Goal: Task Accomplishment & Management: Use online tool/utility

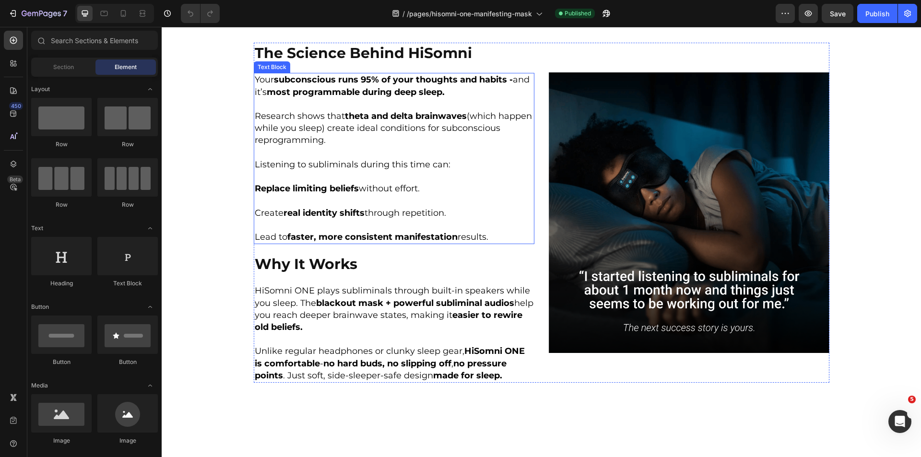
scroll to position [1386, 0]
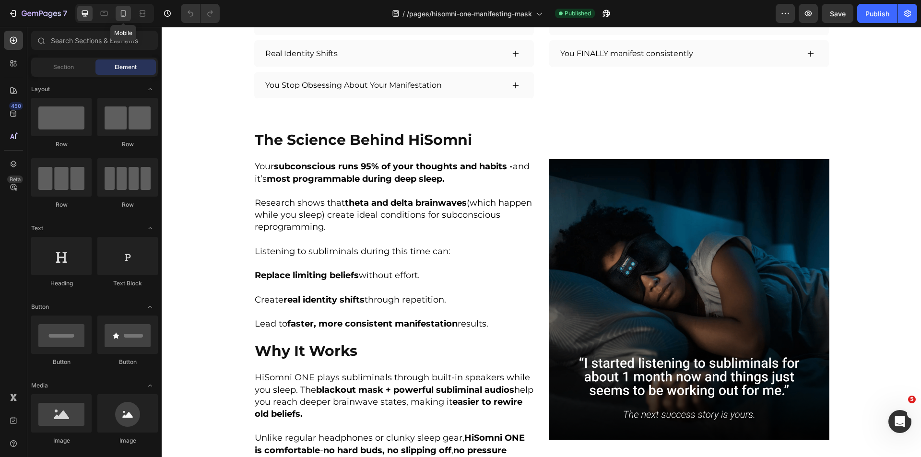
click at [128, 16] on icon at bounding box center [124, 14] width 10 height 10
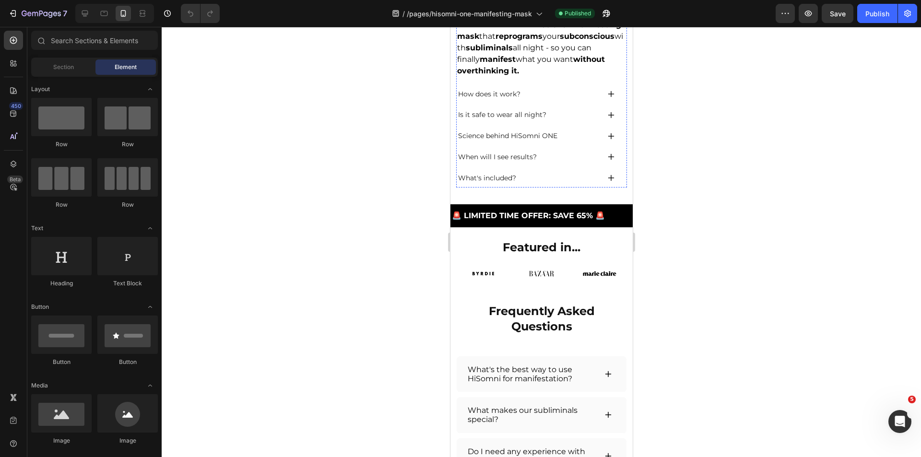
scroll to position [864, 0]
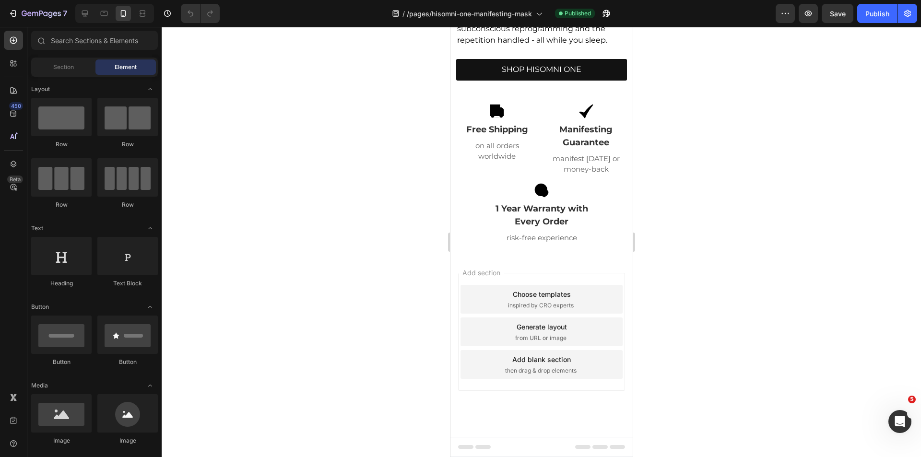
scroll to position [3818, 0]
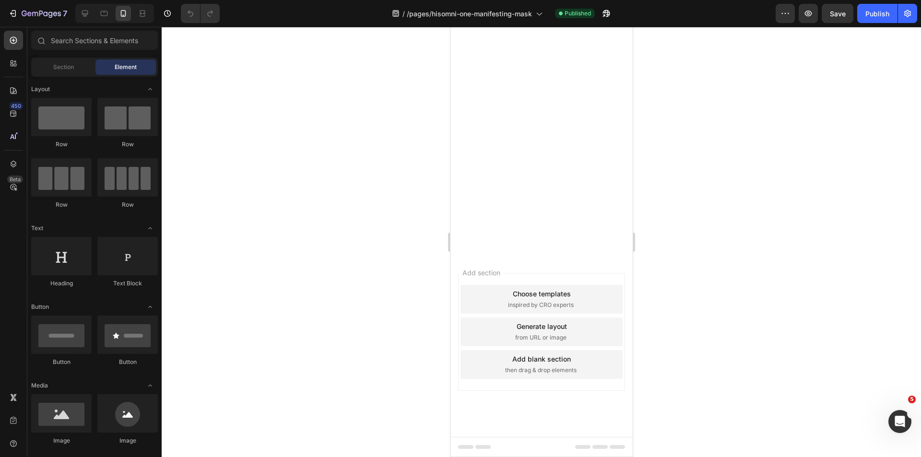
drag, startPoint x: 629, startPoint y: 76, endPoint x: 1094, endPoint y: 106, distance: 466.0
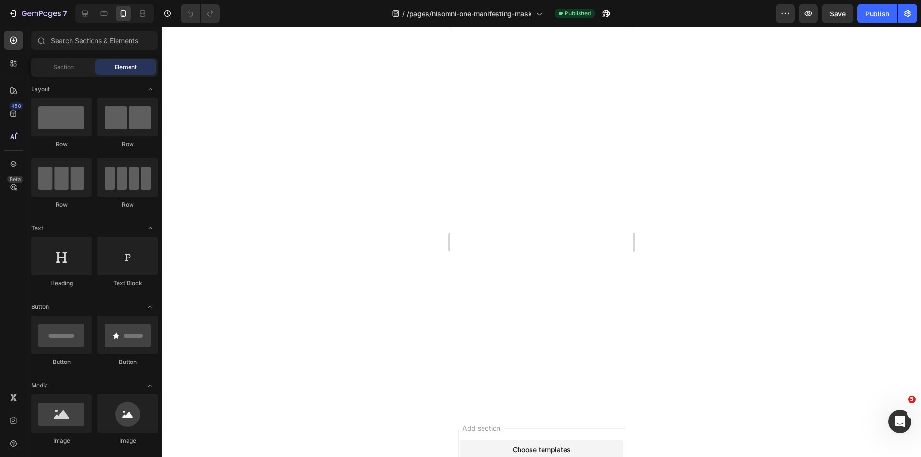
scroll to position [0, 0]
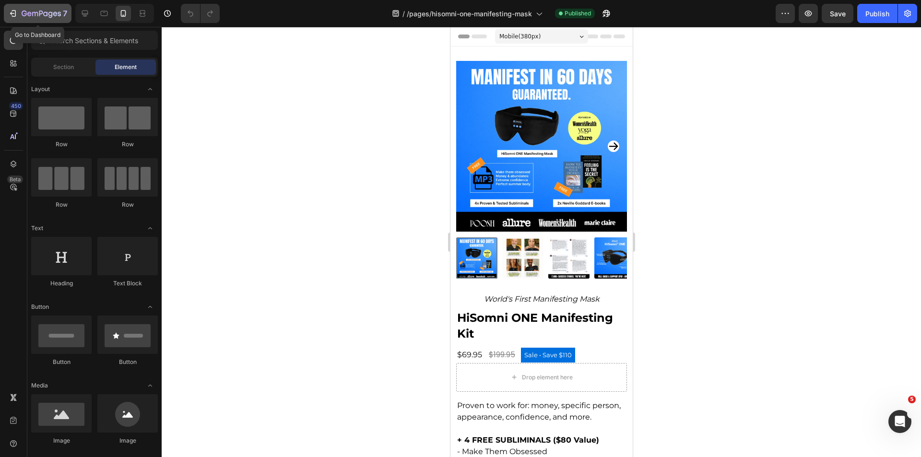
click at [14, 17] on icon "button" at bounding box center [13, 14] width 10 height 10
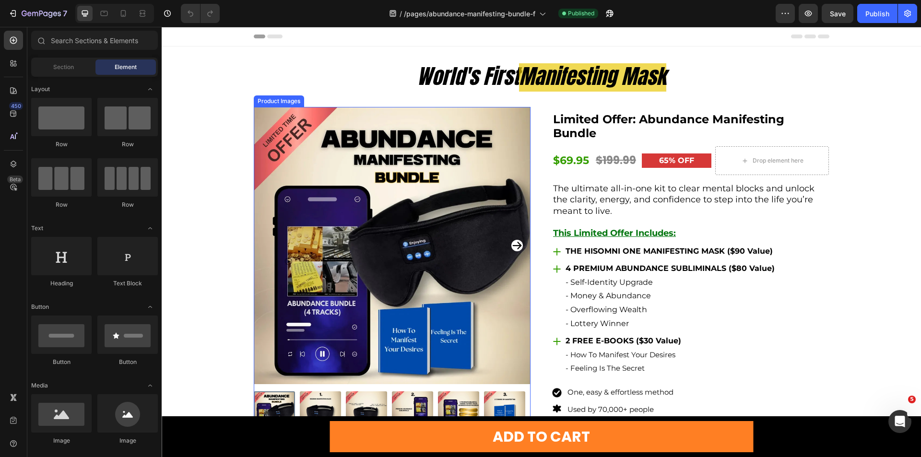
click at [279, 429] on div "ADD TO CART Button Sticky" at bounding box center [542, 437] width 760 height 41
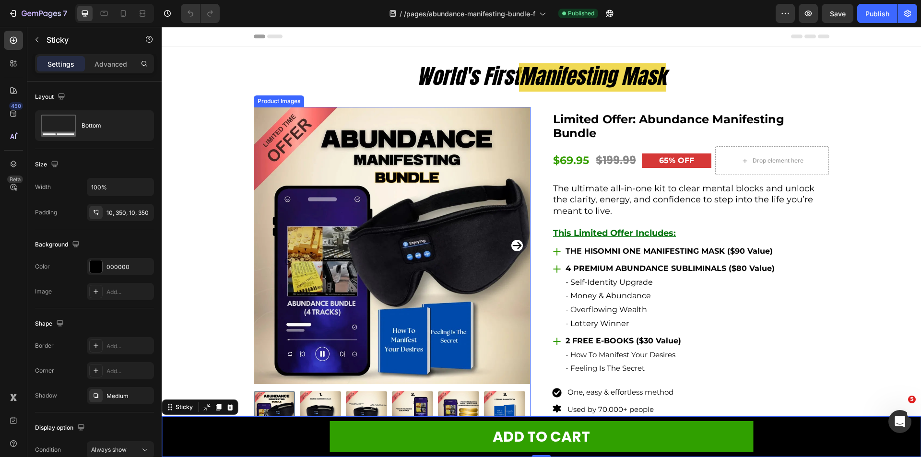
click at [350, 436] on link "ADD TO CART" at bounding box center [542, 436] width 424 height 31
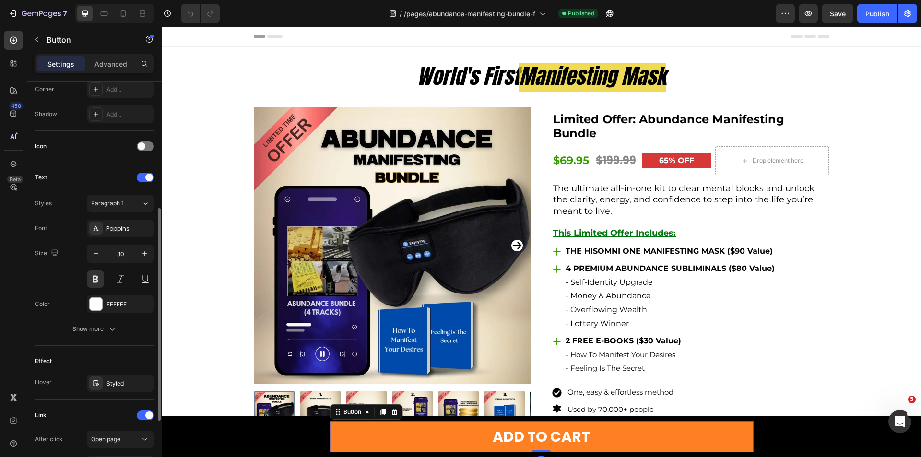
scroll to position [360, 0]
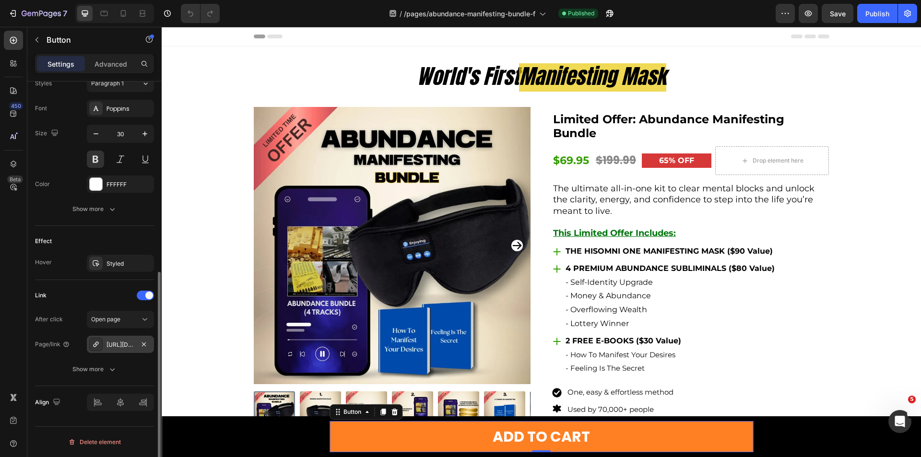
click at [115, 341] on div "https://checkout.hisomni.com/checkout" at bounding box center [121, 345] width 28 height 9
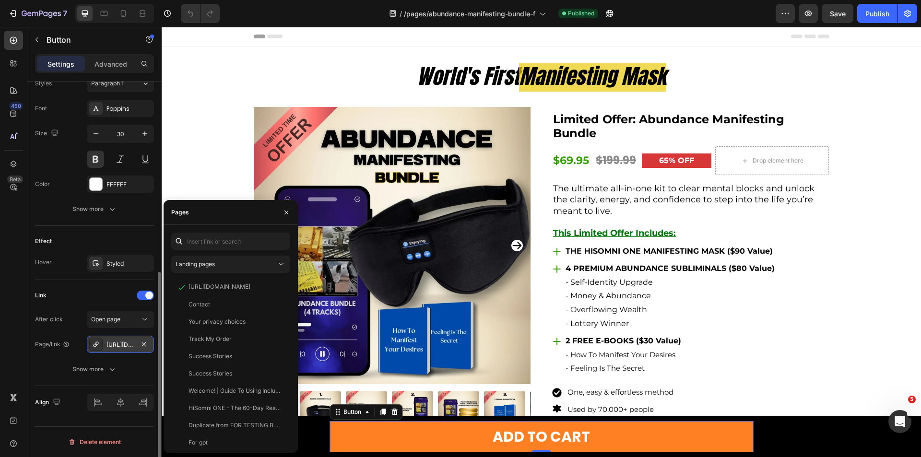
click at [115, 341] on div "https://checkout.hisomni.com/checkout" at bounding box center [121, 345] width 28 height 9
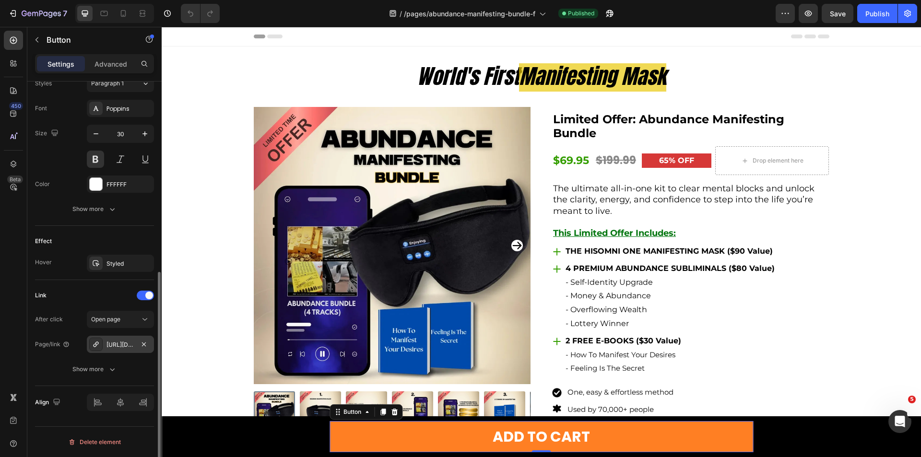
click at [115, 341] on div "https://checkout.hisomni.com/checkout" at bounding box center [121, 345] width 28 height 9
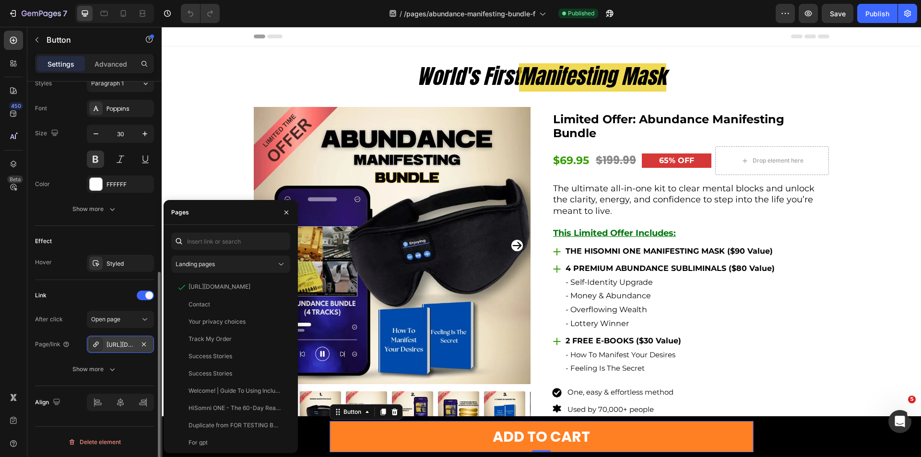
click at [114, 343] on div "https://checkout.hisomni.com/checkout" at bounding box center [121, 345] width 28 height 9
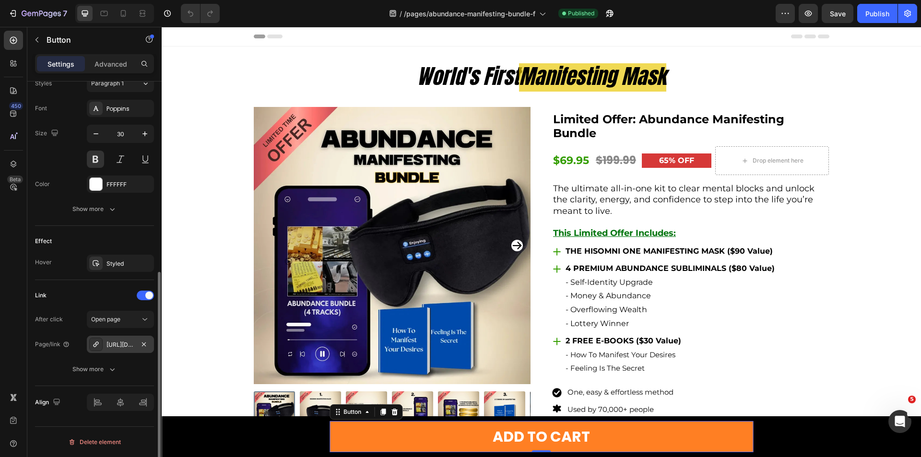
click at [113, 344] on div "https://checkout.hisomni.com/checkout" at bounding box center [121, 345] width 28 height 9
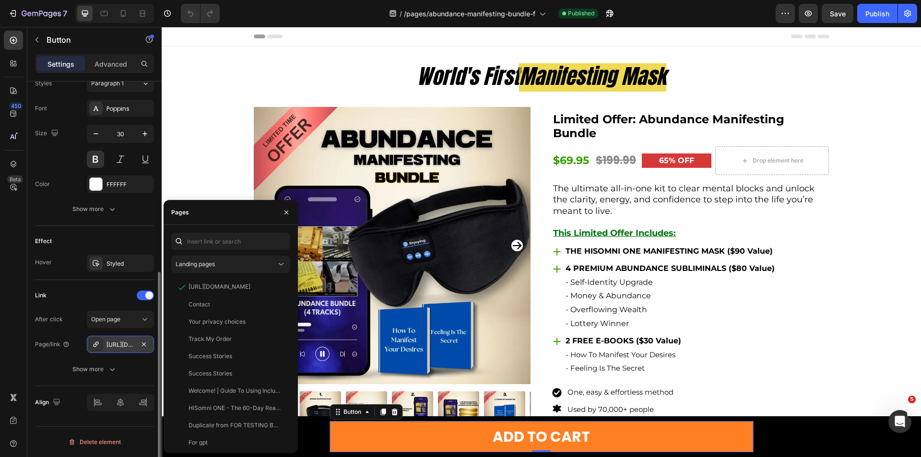
click at [97, 345] on icon at bounding box center [95, 344] width 5 height 5
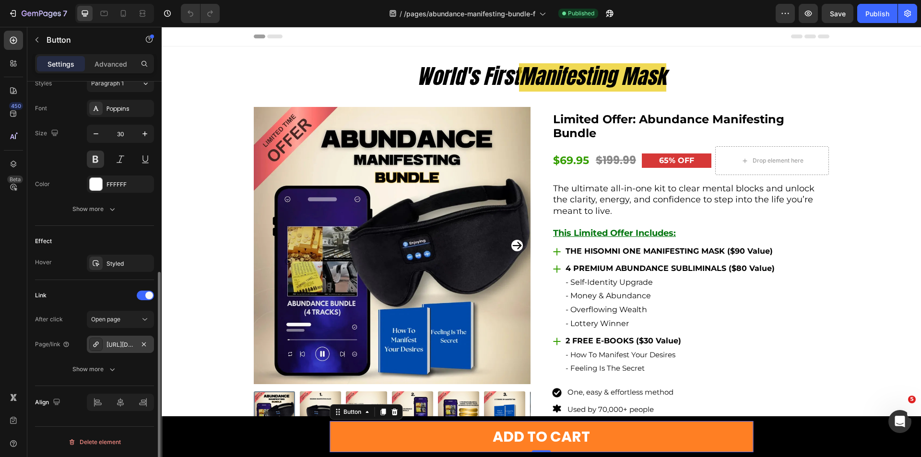
click at [96, 340] on div at bounding box center [95, 344] width 13 height 13
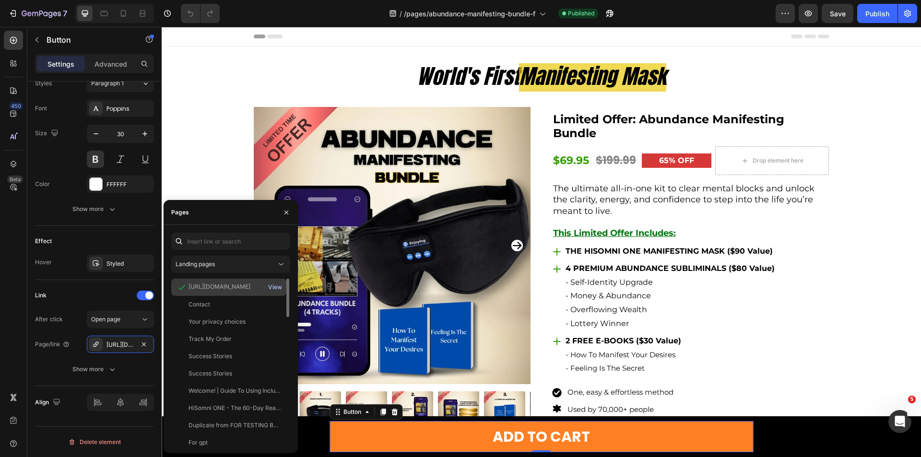
click at [274, 285] on div "View" at bounding box center [275, 287] width 14 height 9
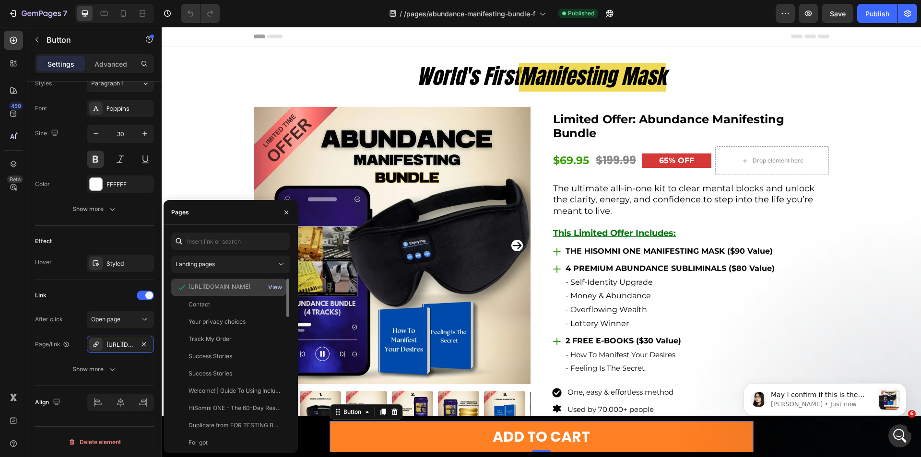
scroll to position [0, 0]
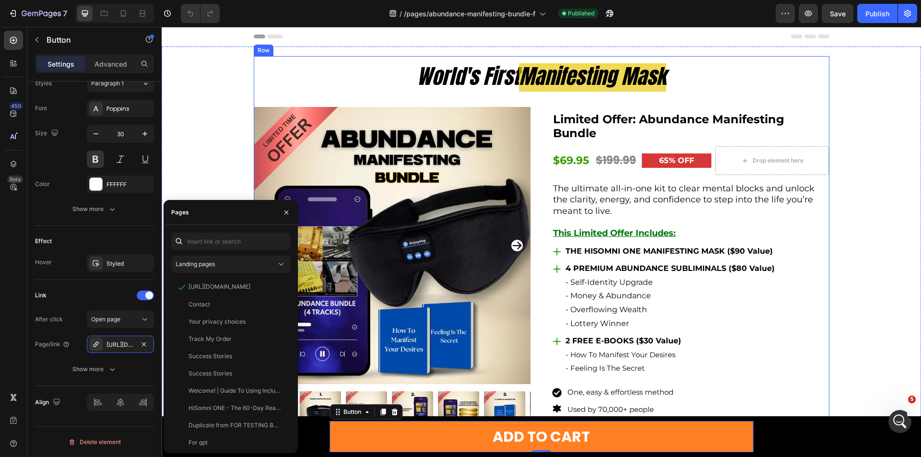
click at [227, 101] on div "World's First Manifesting Mask Text Block World's First Manifesting Mask Text B…" at bounding box center [542, 421] width 760 height 731
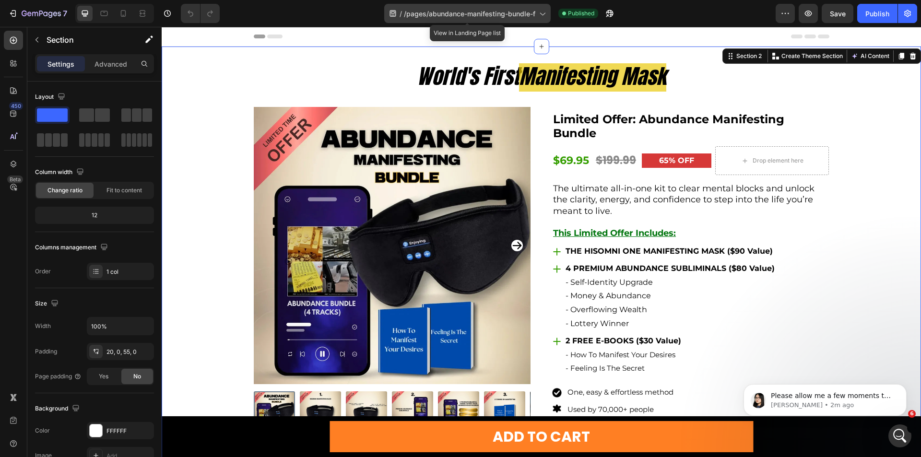
click at [528, 12] on span "/pages/abundance-manifesting-bundle-f" at bounding box center [469, 14] width 131 height 10
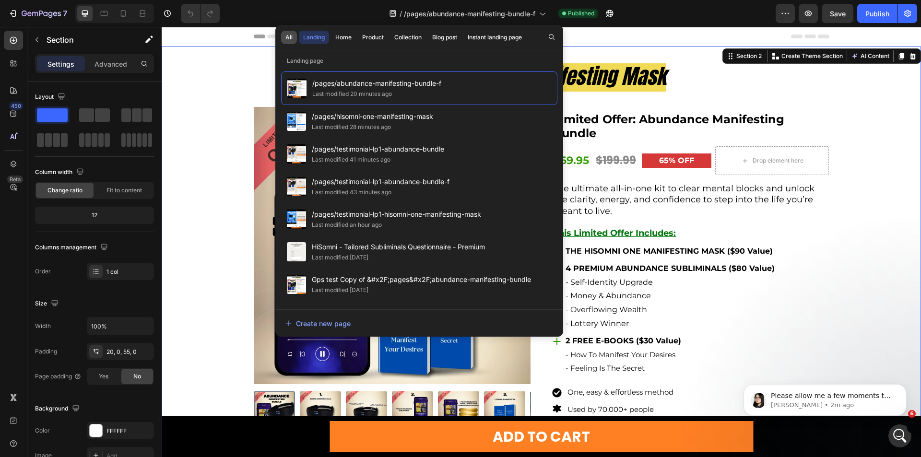
click at [288, 37] on div "All" at bounding box center [289, 37] width 7 height 9
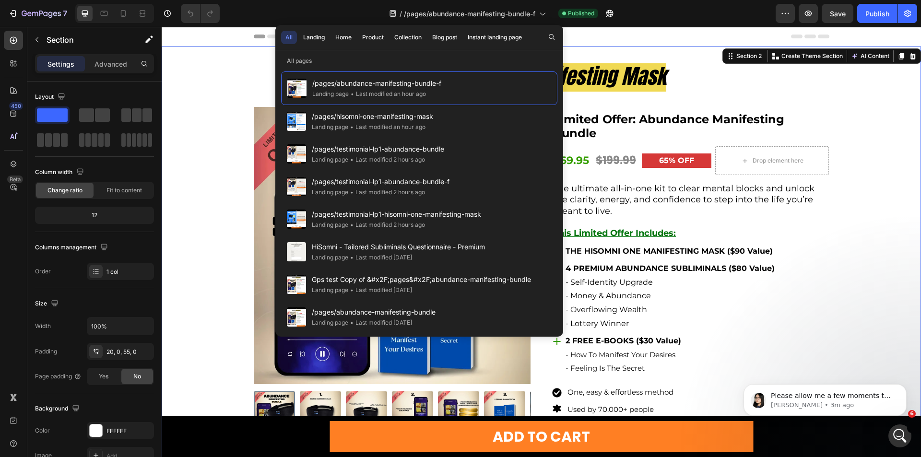
click at [285, 33] on button "All" at bounding box center [289, 37] width 16 height 13
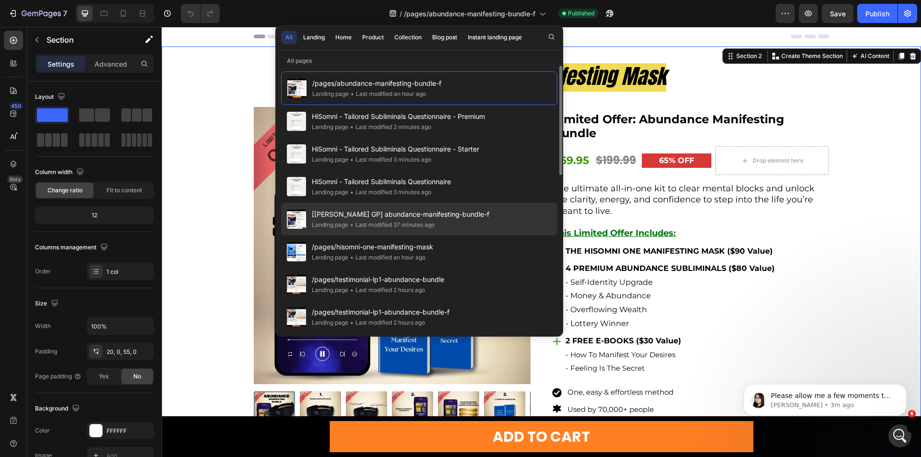
click at [351, 211] on span "[Pauline GP] abundance-manifesting-bundle-f" at bounding box center [401, 215] width 178 height 12
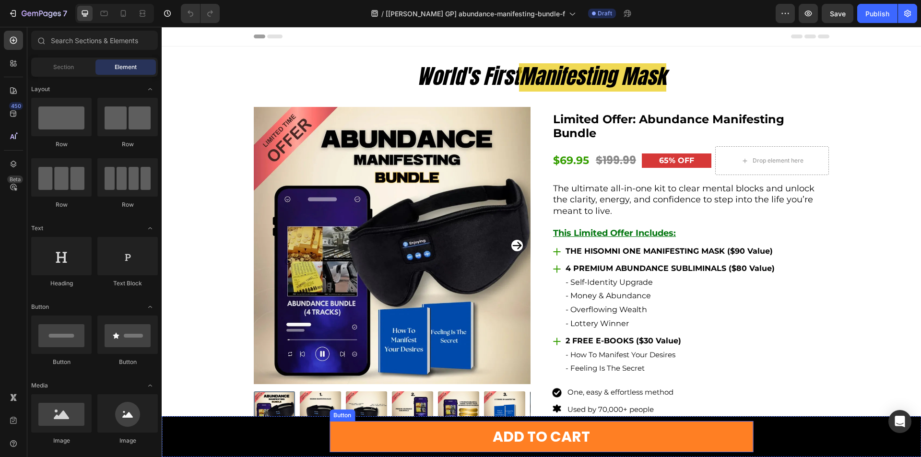
click at [297, 435] on div "ADD TO CART Button Sticky" at bounding box center [542, 437] width 760 height 41
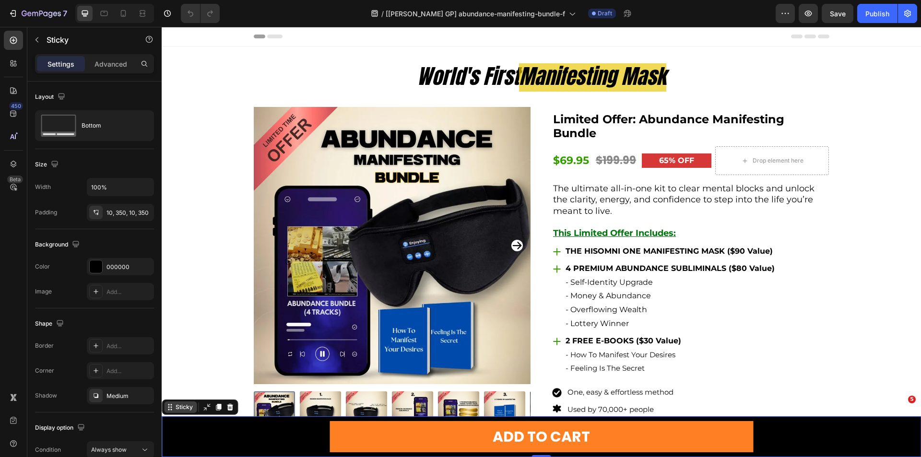
click at [179, 408] on div "Sticky" at bounding box center [184, 407] width 21 height 9
click at [177, 410] on div "Sticky" at bounding box center [184, 407] width 21 height 9
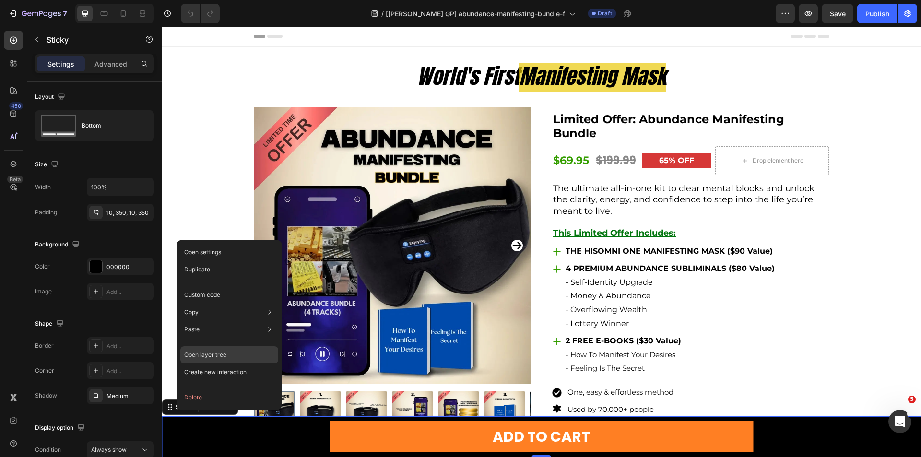
click at [222, 353] on p "Open layer tree" at bounding box center [205, 355] width 42 height 9
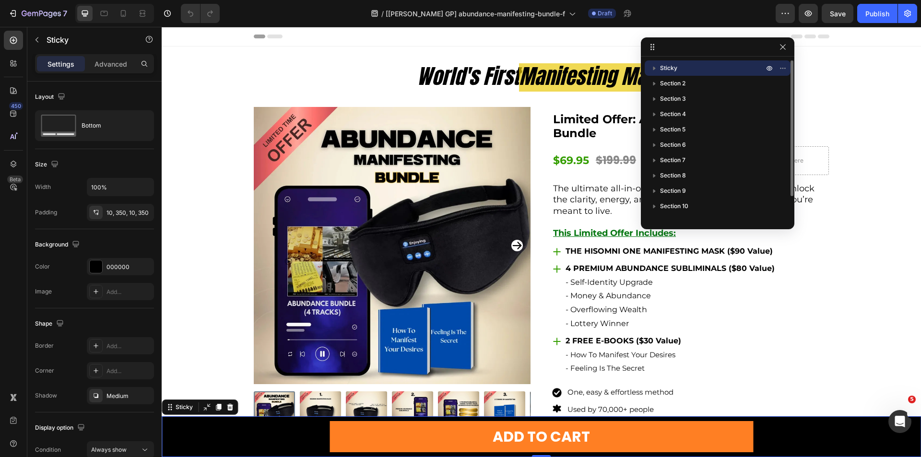
click at [649, 67] on button "button" at bounding box center [655, 68] width 12 height 12
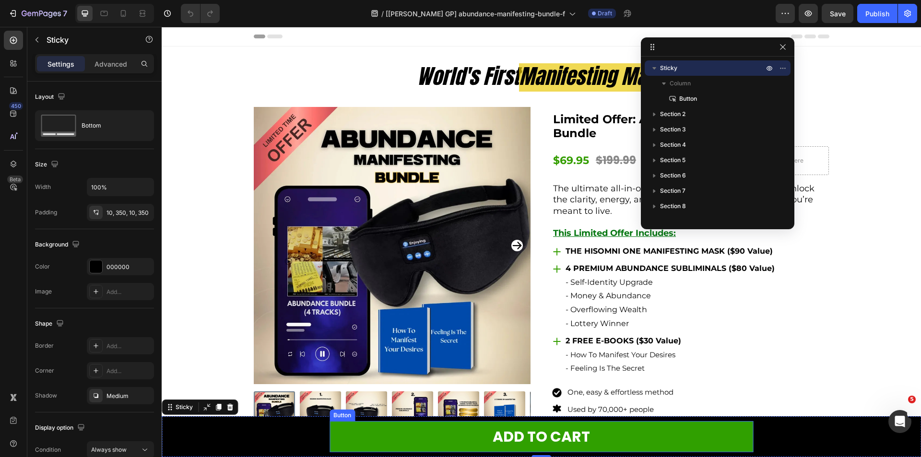
click at [362, 438] on link "ADD TO CART" at bounding box center [542, 436] width 424 height 31
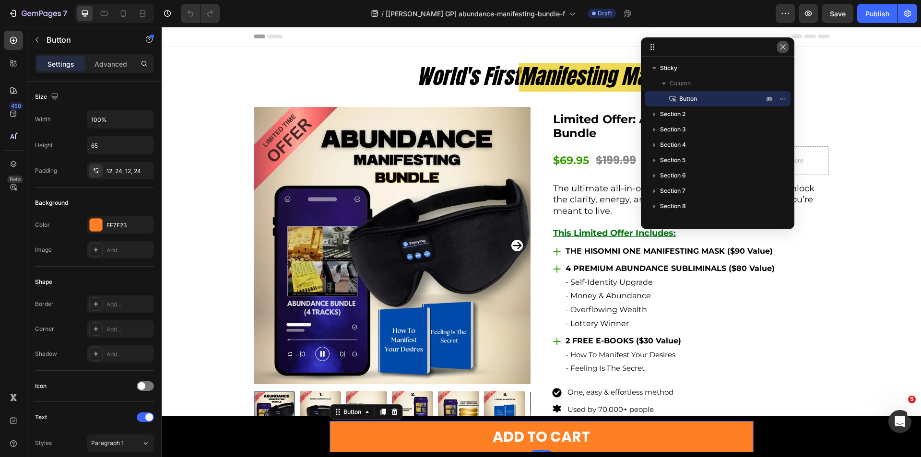
click at [782, 48] on icon "button" at bounding box center [782, 46] width 5 height 5
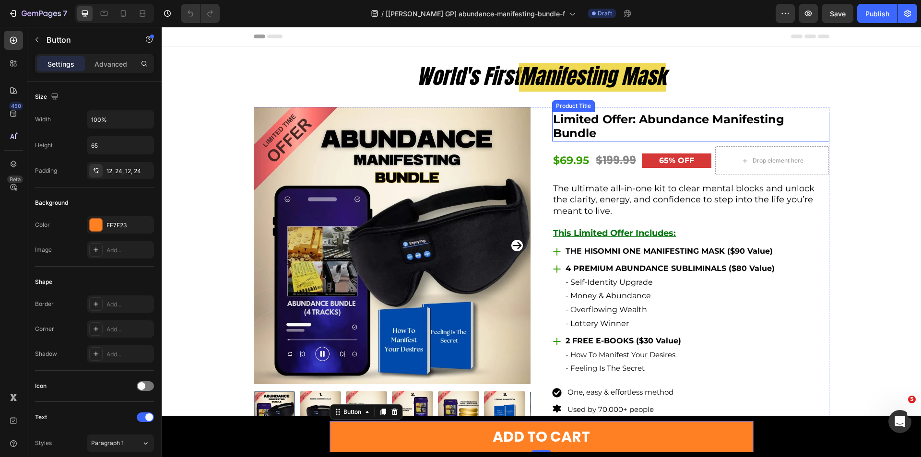
click at [552, 124] on h1 "Limited Offer: Abundance Manifesting Bundle" at bounding box center [690, 127] width 277 height 30
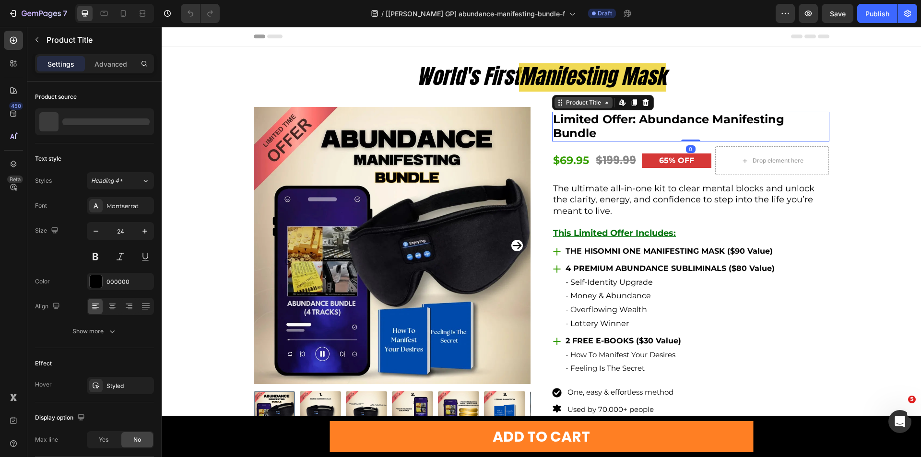
click at [564, 102] on div "Product Title" at bounding box center [583, 102] width 39 height 9
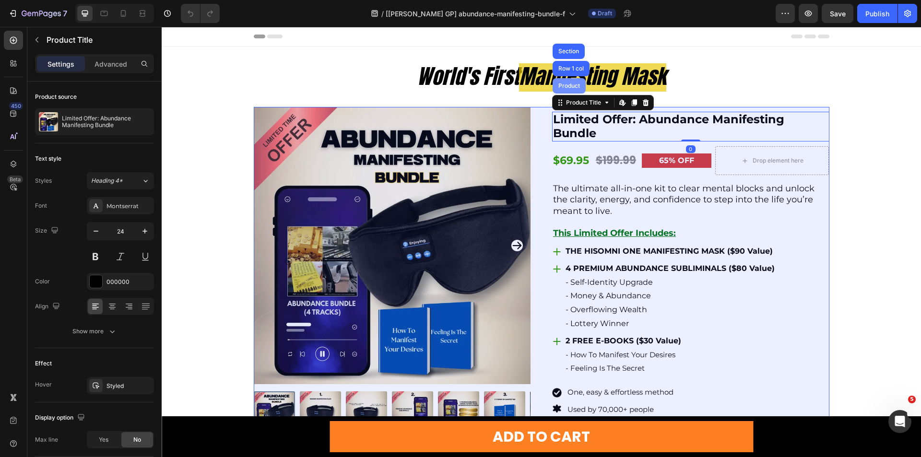
click at [566, 79] on div "Product" at bounding box center [569, 85] width 33 height 15
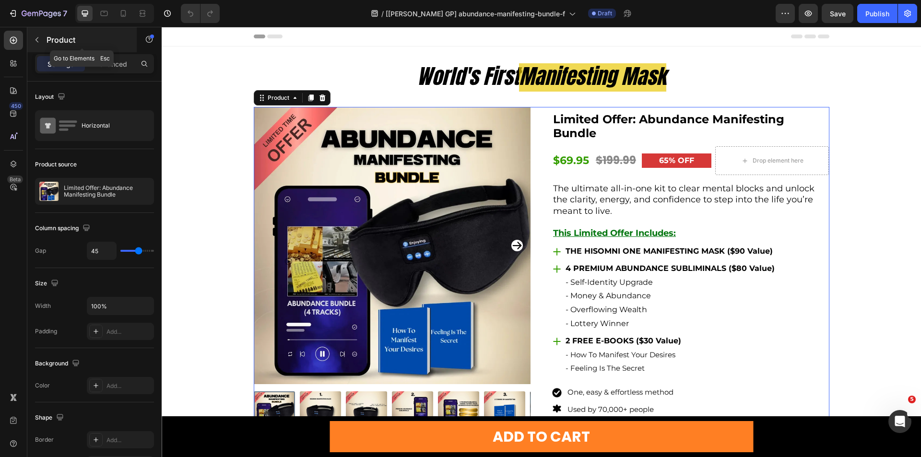
click at [38, 41] on icon "button" at bounding box center [37, 40] width 8 height 8
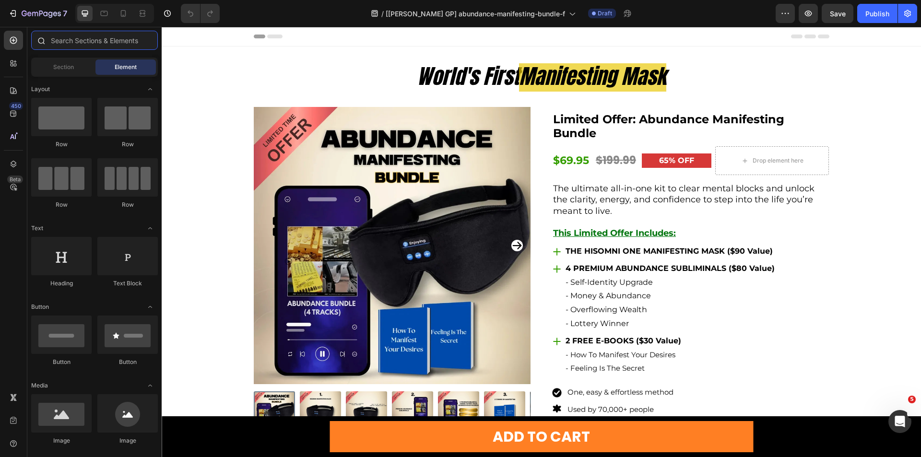
click at [67, 42] on input "text" at bounding box center [94, 40] width 127 height 19
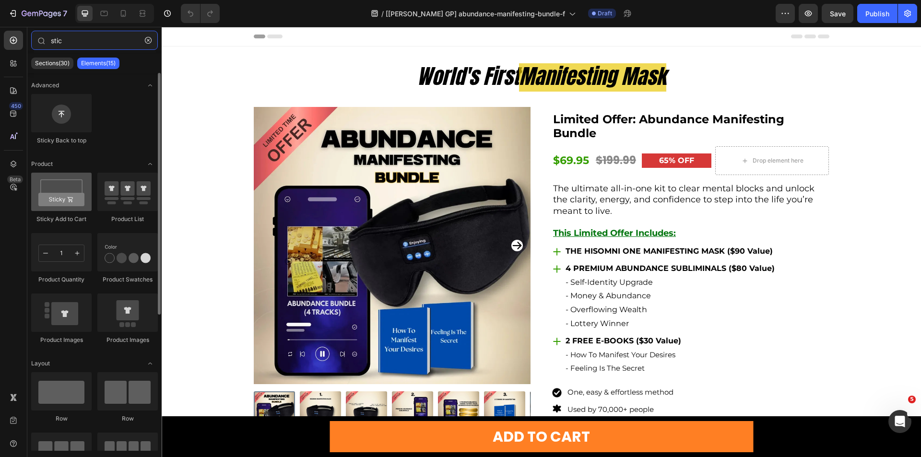
type input "stic"
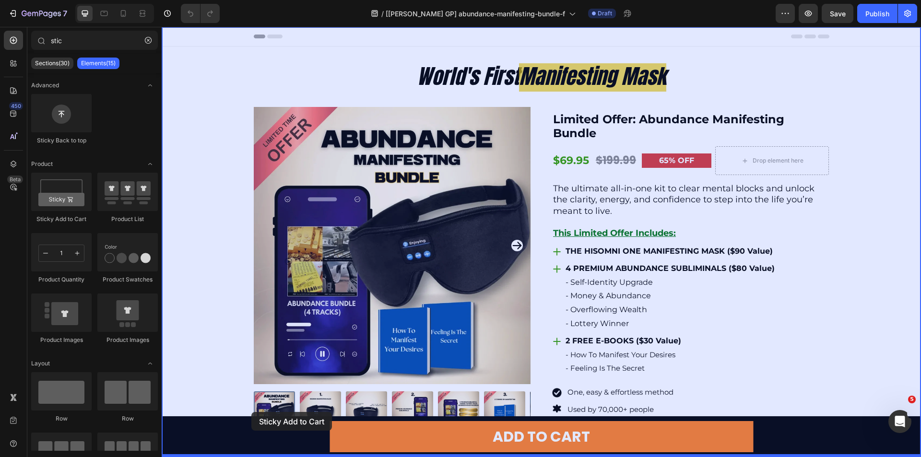
drag, startPoint x: 223, startPoint y: 227, endPoint x: 251, endPoint y: 412, distance: 187.9
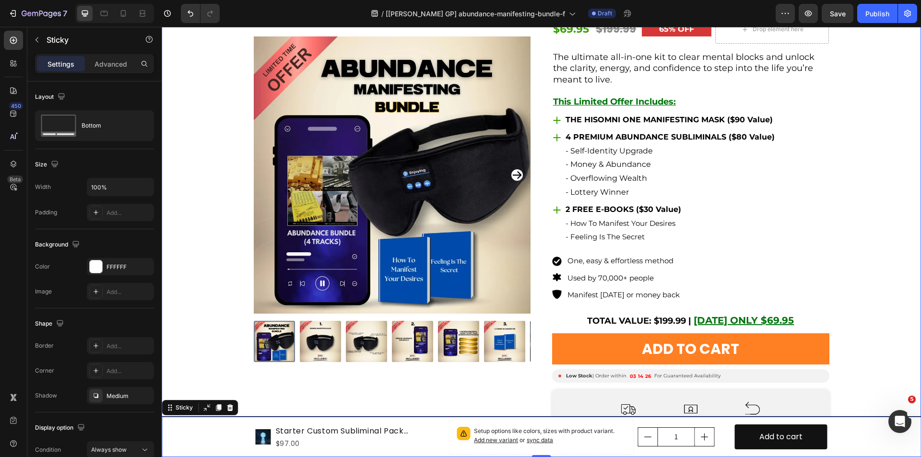
scroll to position [144, 0]
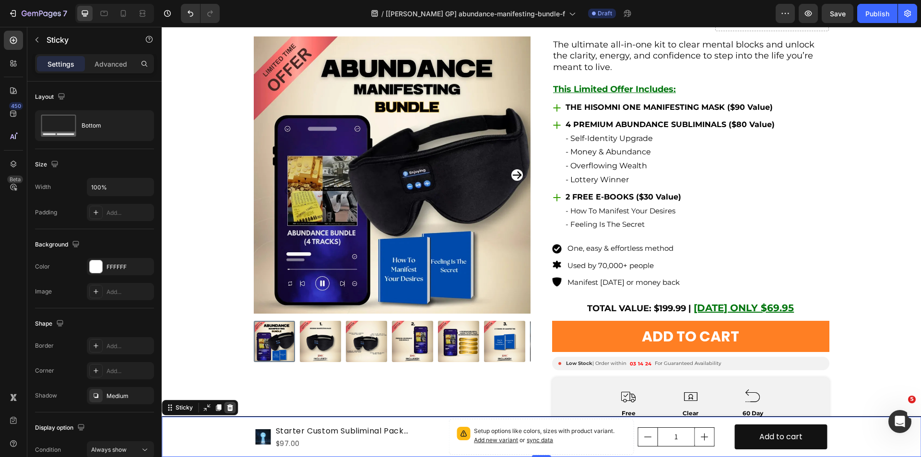
click at [231, 409] on icon at bounding box center [230, 408] width 6 height 7
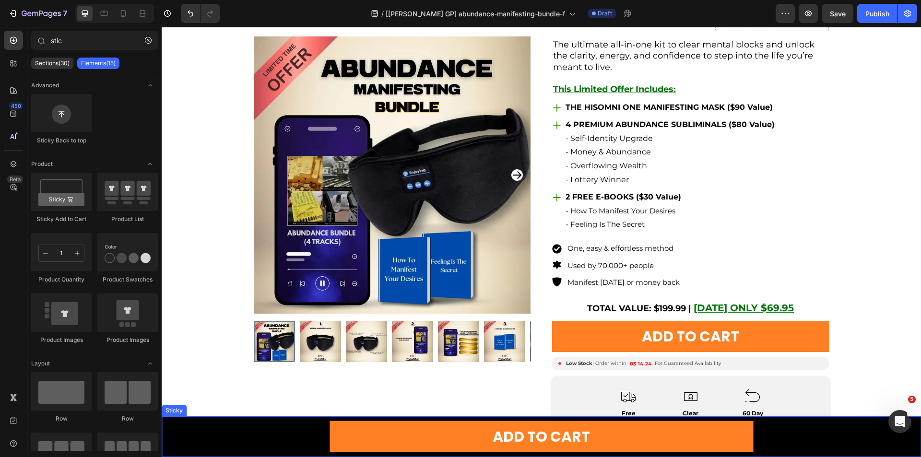
click at [250, 434] on div "ADD TO CART Button Sticky" at bounding box center [542, 437] width 760 height 41
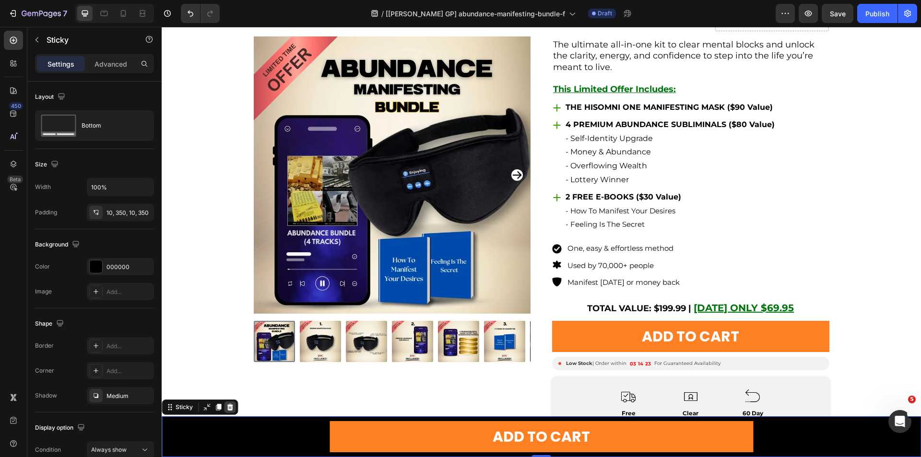
click at [229, 408] on icon at bounding box center [230, 407] width 6 height 7
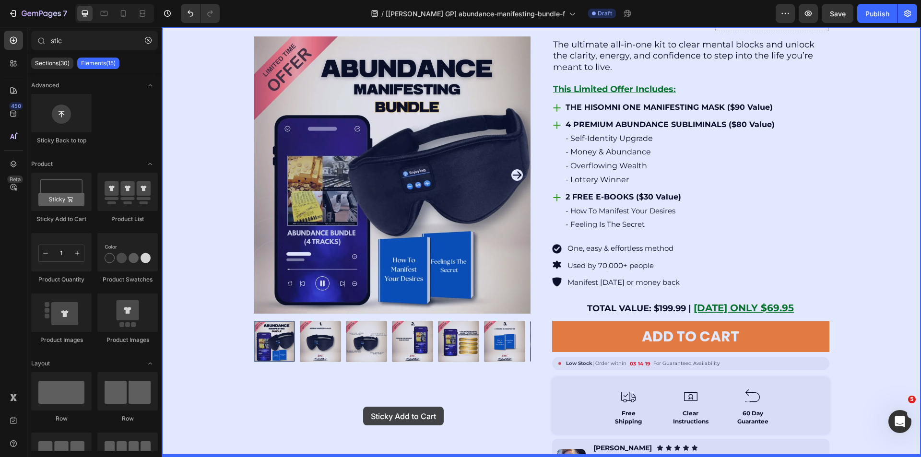
drag, startPoint x: 223, startPoint y: 217, endPoint x: 362, endPoint y: 409, distance: 236.4
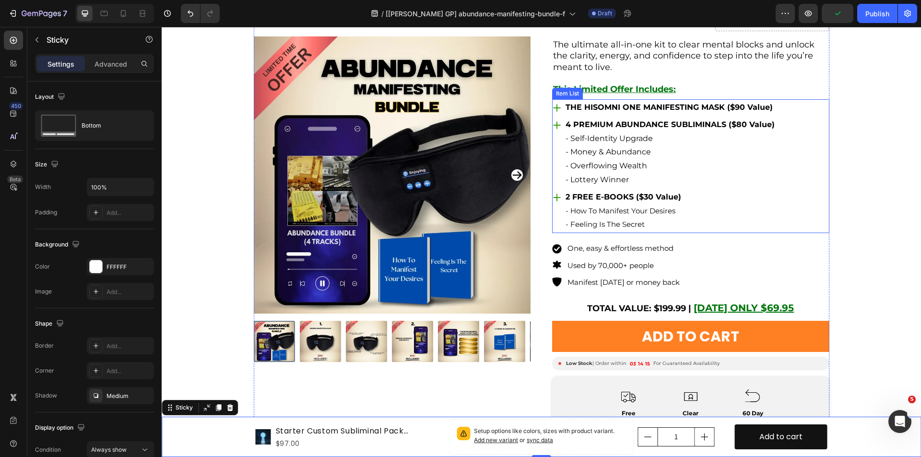
scroll to position [0, 0]
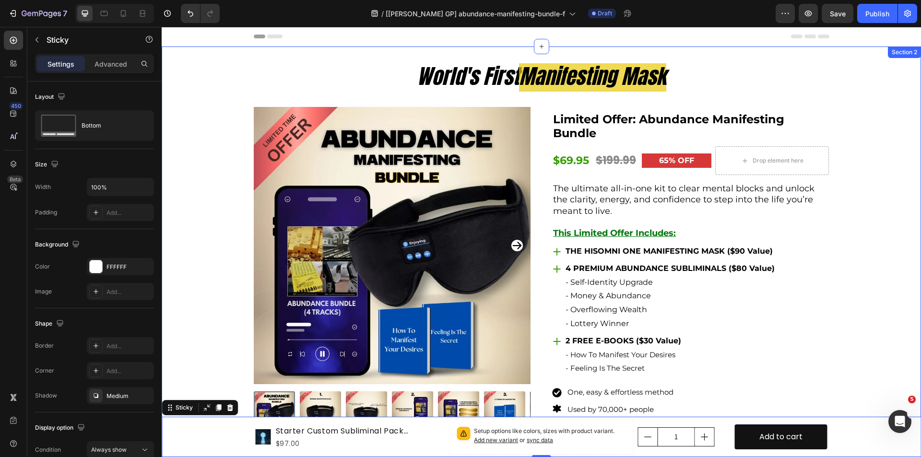
click at [267, 124] on img at bounding box center [392, 245] width 277 height 277
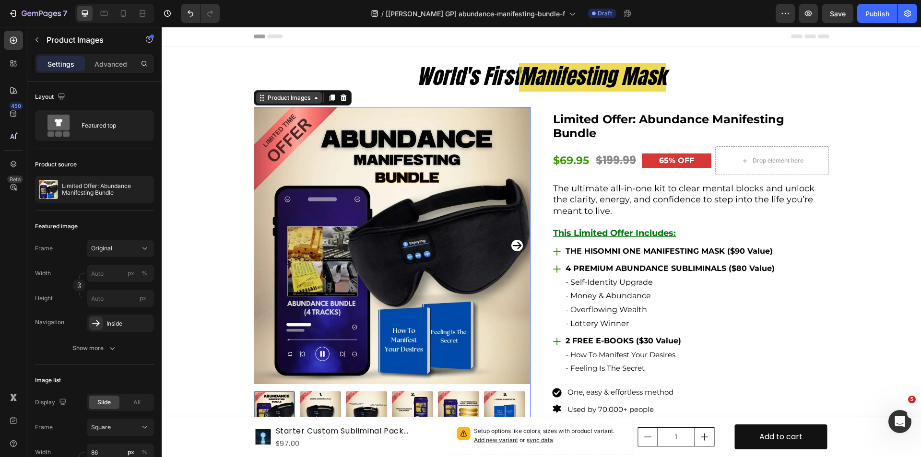
click at [267, 96] on div "Product Images" at bounding box center [289, 98] width 47 height 9
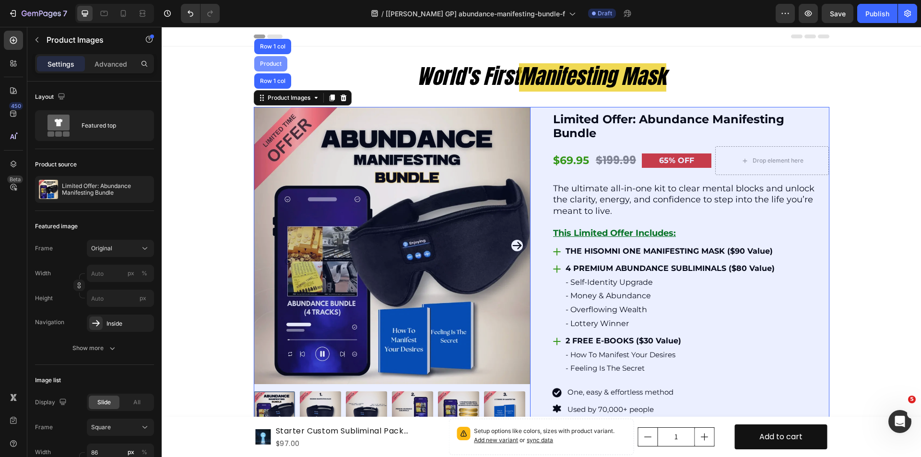
click at [266, 60] on div "Product" at bounding box center [270, 63] width 33 height 15
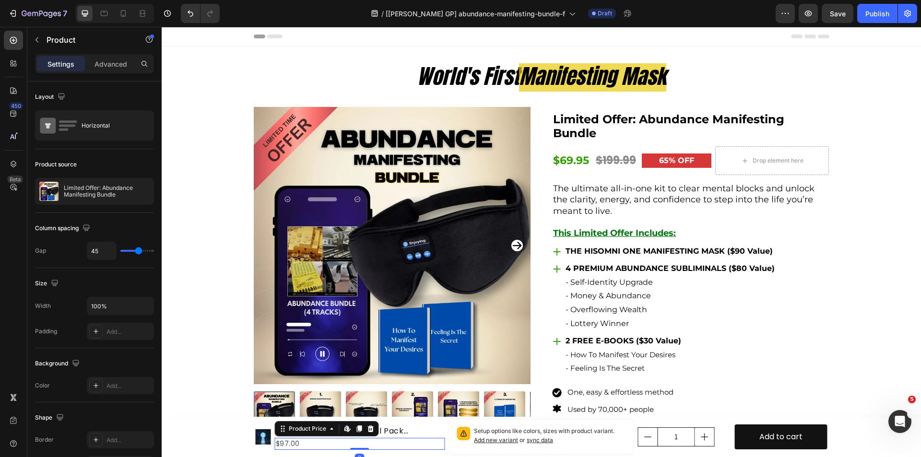
click at [285, 449] on div "$97.00" at bounding box center [360, 444] width 170 height 12
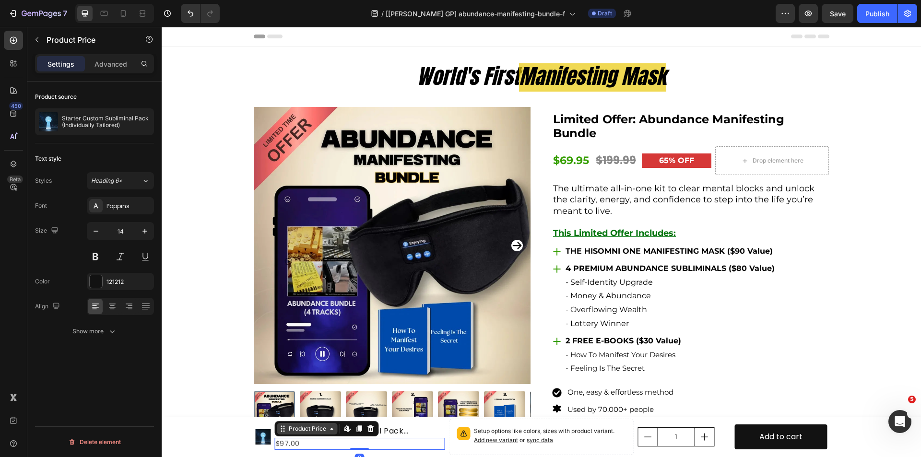
click at [289, 431] on div "Product Price" at bounding box center [307, 429] width 41 height 9
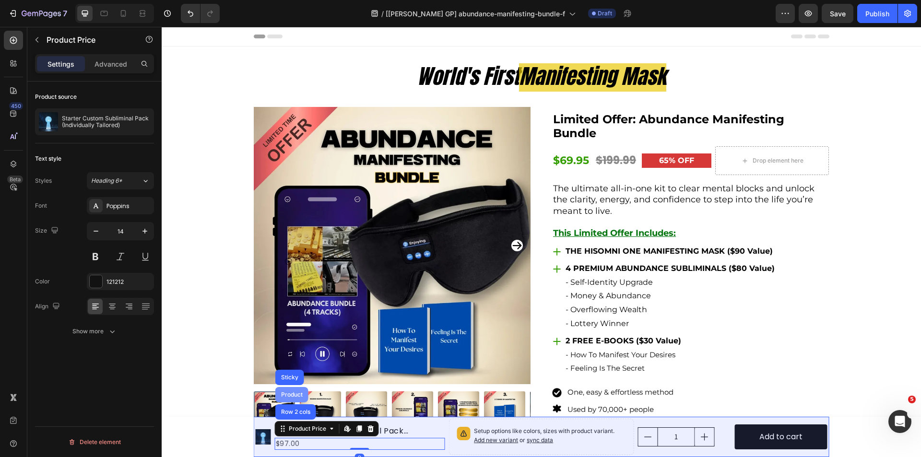
click at [290, 396] on div "Product" at bounding box center [291, 395] width 25 height 6
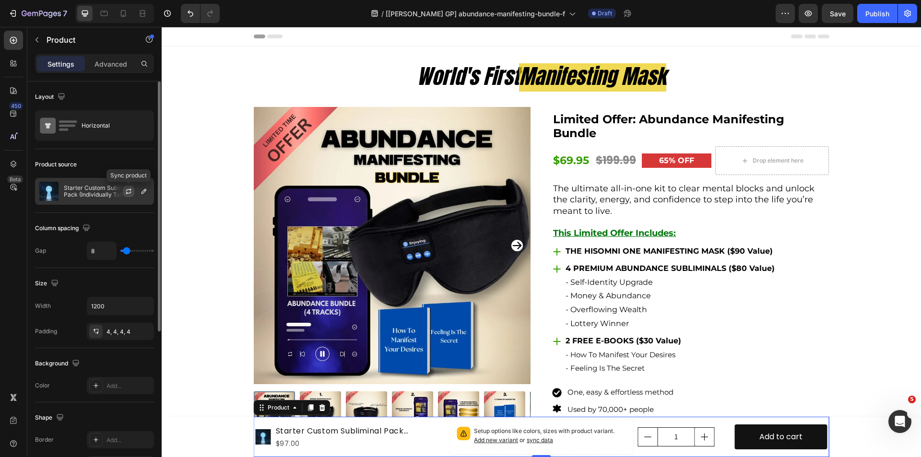
click at [126, 190] on icon "button" at bounding box center [129, 192] width 8 height 8
click at [144, 192] on icon "button" at bounding box center [144, 191] width 5 height 5
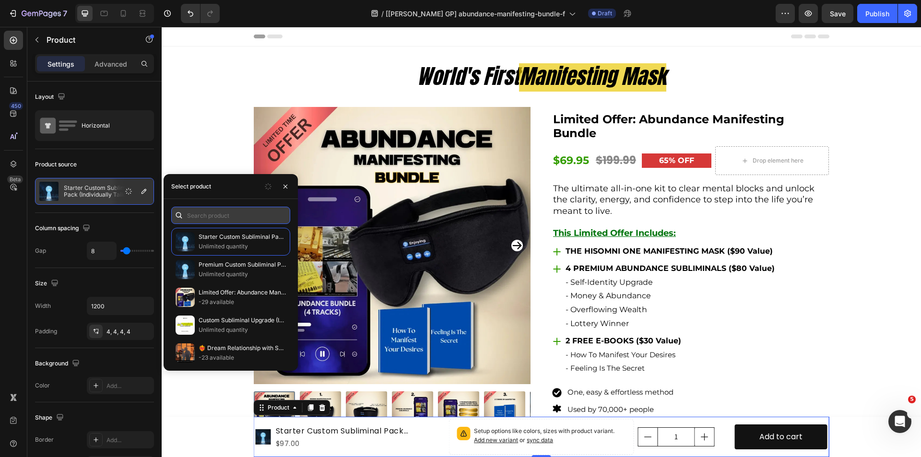
click at [233, 217] on input "text" at bounding box center [230, 215] width 119 height 17
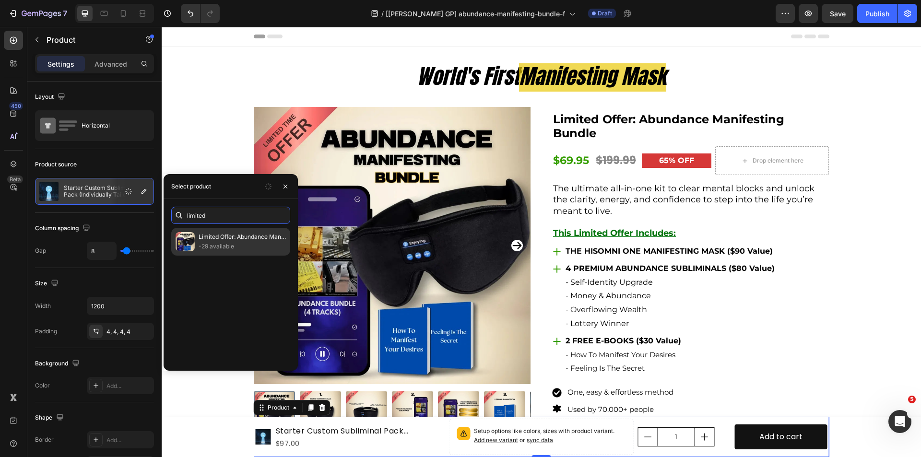
type input "limited"
click at [224, 246] on p "-29 available" at bounding box center [242, 247] width 87 height 10
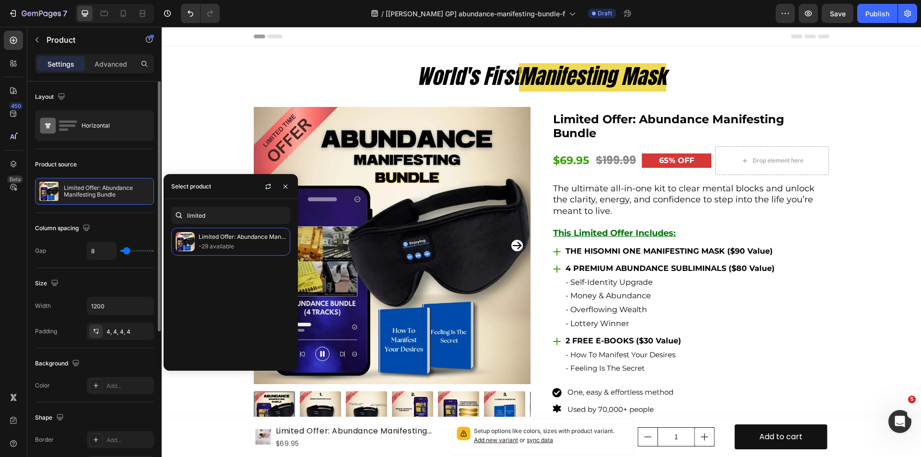
click at [99, 159] on div "Product source" at bounding box center [94, 164] width 119 height 15
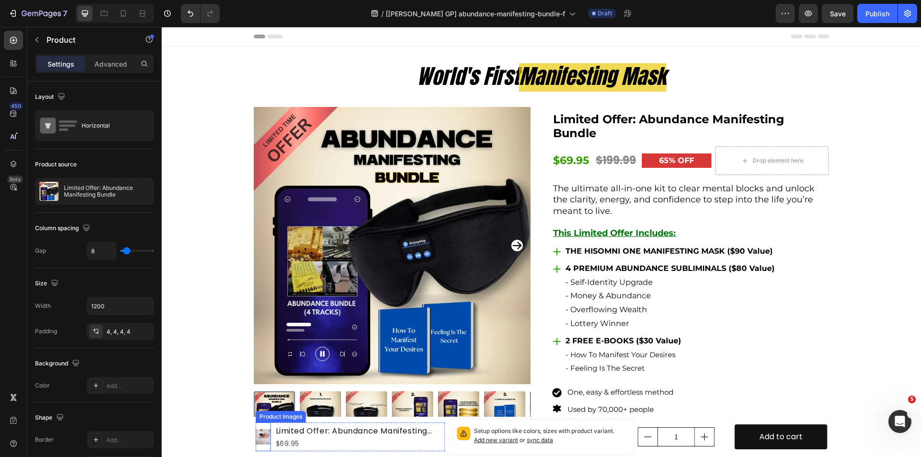
click at [260, 444] on img at bounding box center [263, 437] width 15 height 15
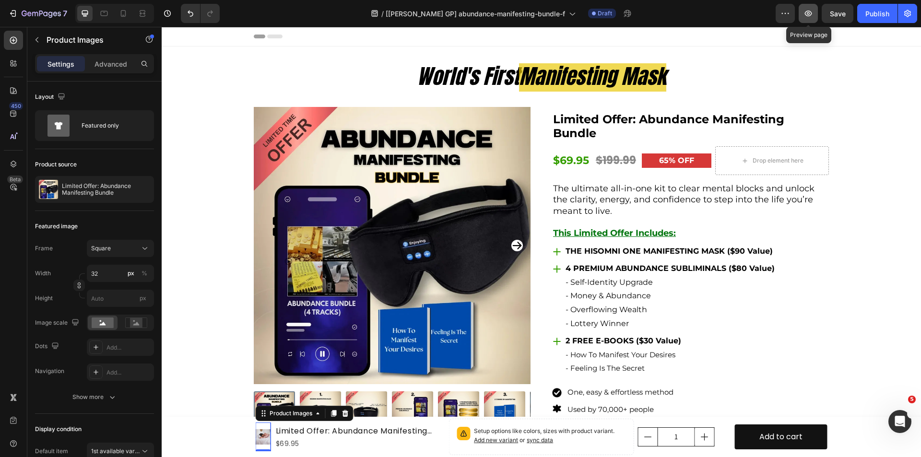
click at [811, 13] on icon "button" at bounding box center [809, 14] width 10 height 10
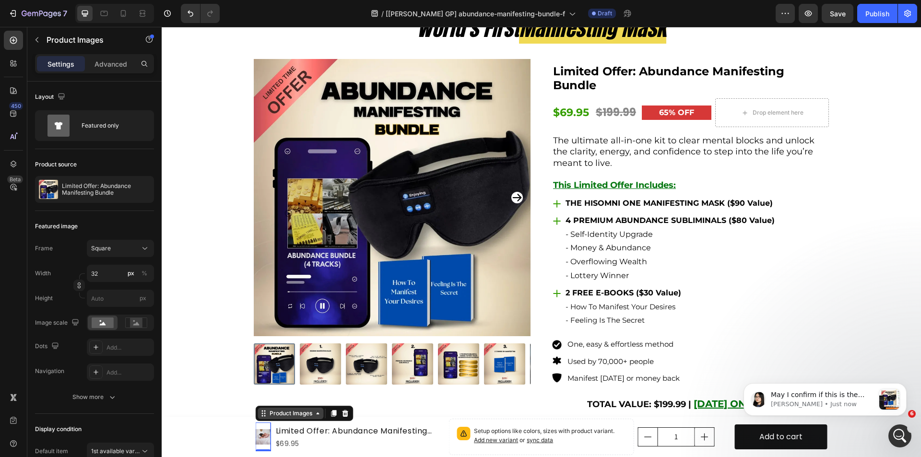
click at [281, 410] on div "Product Images" at bounding box center [291, 413] width 47 height 9
click at [879, 18] on div "Publish" at bounding box center [878, 14] width 24 height 10
click at [903, 384] on icon "Dismiss notification" at bounding box center [904, 386] width 5 height 5
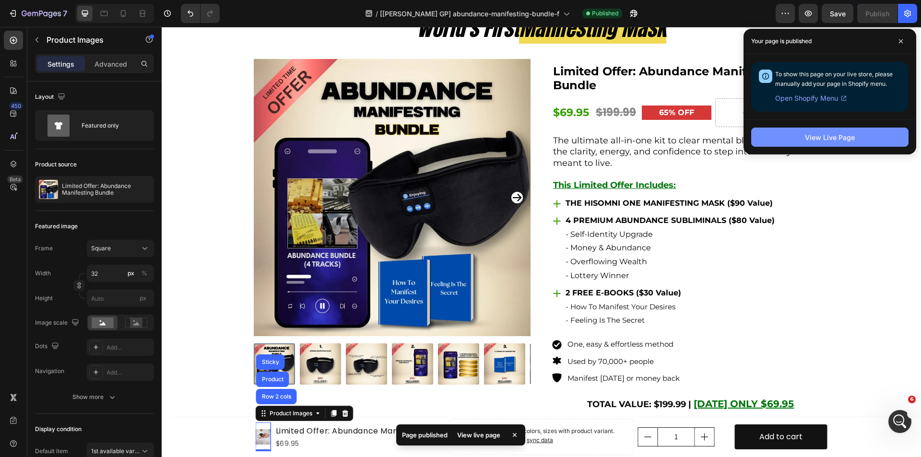
click at [805, 144] on button "View Live Page" at bounding box center [830, 137] width 157 height 19
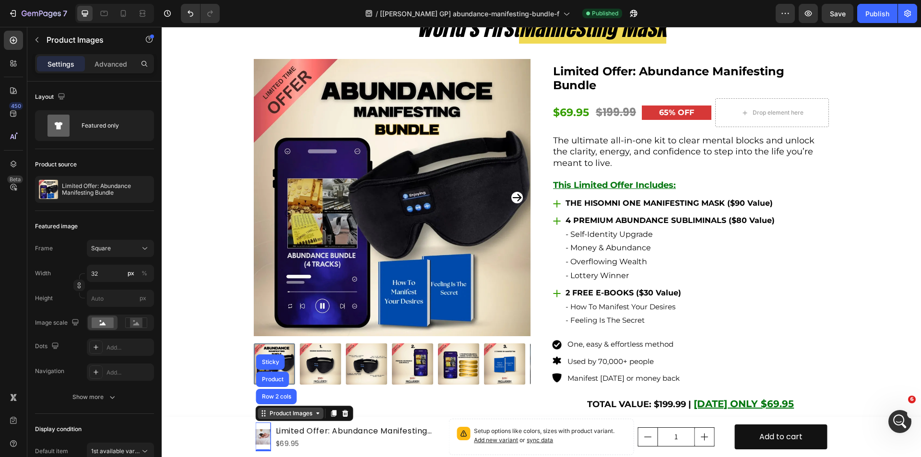
click at [270, 416] on div "Product Images" at bounding box center [291, 413] width 47 height 9
click at [263, 414] on icon at bounding box center [264, 414] width 8 height 8
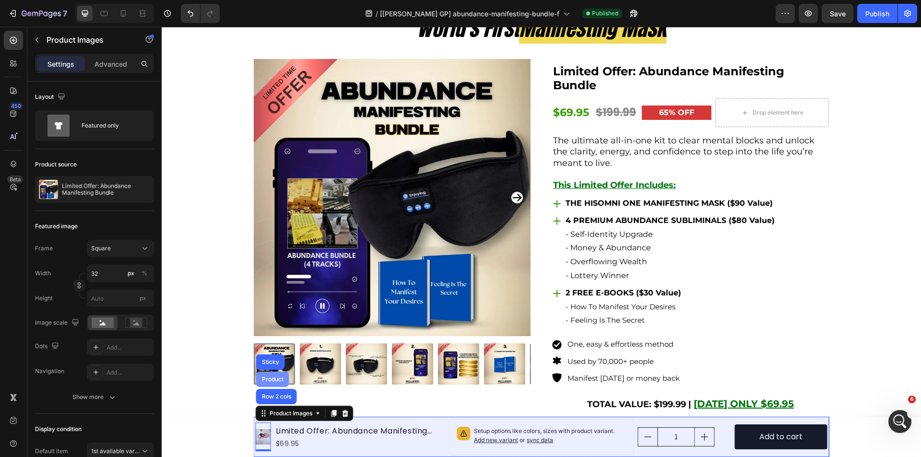
click at [274, 380] on div "Product" at bounding box center [272, 380] width 25 height 6
